Goal: Task Accomplishment & Management: Manage account settings

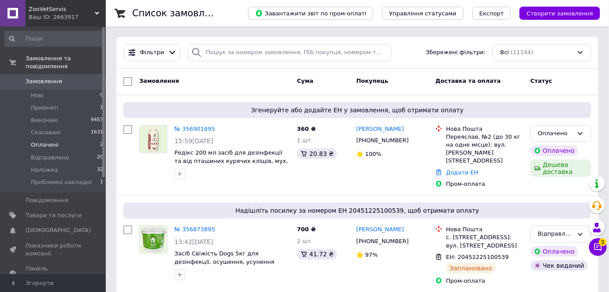
click at [34, 141] on span "Оплачені" at bounding box center [45, 145] width 28 height 8
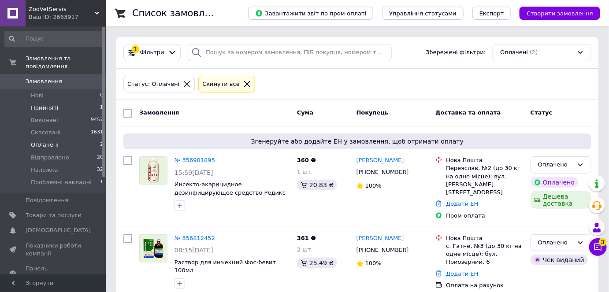
click at [39, 104] on span "Прийняті" at bounding box center [44, 108] width 27 height 8
